Goal: Entertainment & Leisure: Consume media (video, audio)

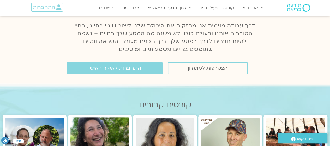
scroll to position [68, 0]
click at [91, 71] on span "התחברות לאיזור האישי" at bounding box center [115, 68] width 53 height 6
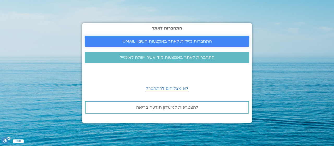
click at [150, 44] on link "התחברות מיידית לאתר באמצעות חשבון GMAIL" at bounding box center [167, 41] width 165 height 11
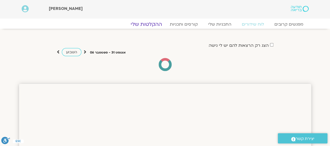
click at [147, 26] on link "ההקלטות שלי" at bounding box center [147, 24] width 44 height 6
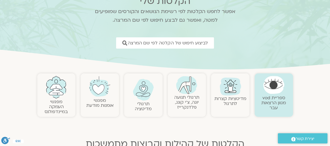
scroll to position [38, 0]
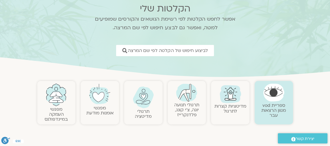
click at [231, 101] on img at bounding box center [230, 93] width 25 height 25
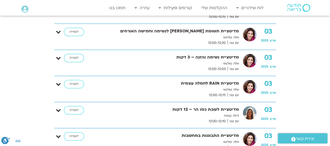
scroll to position [202, 0]
click at [77, 59] on link "לצפייה" at bounding box center [74, 58] width 20 height 8
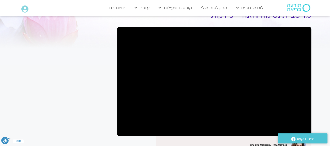
scroll to position [27, 0]
